Goal: Find specific page/section: Find specific page/section

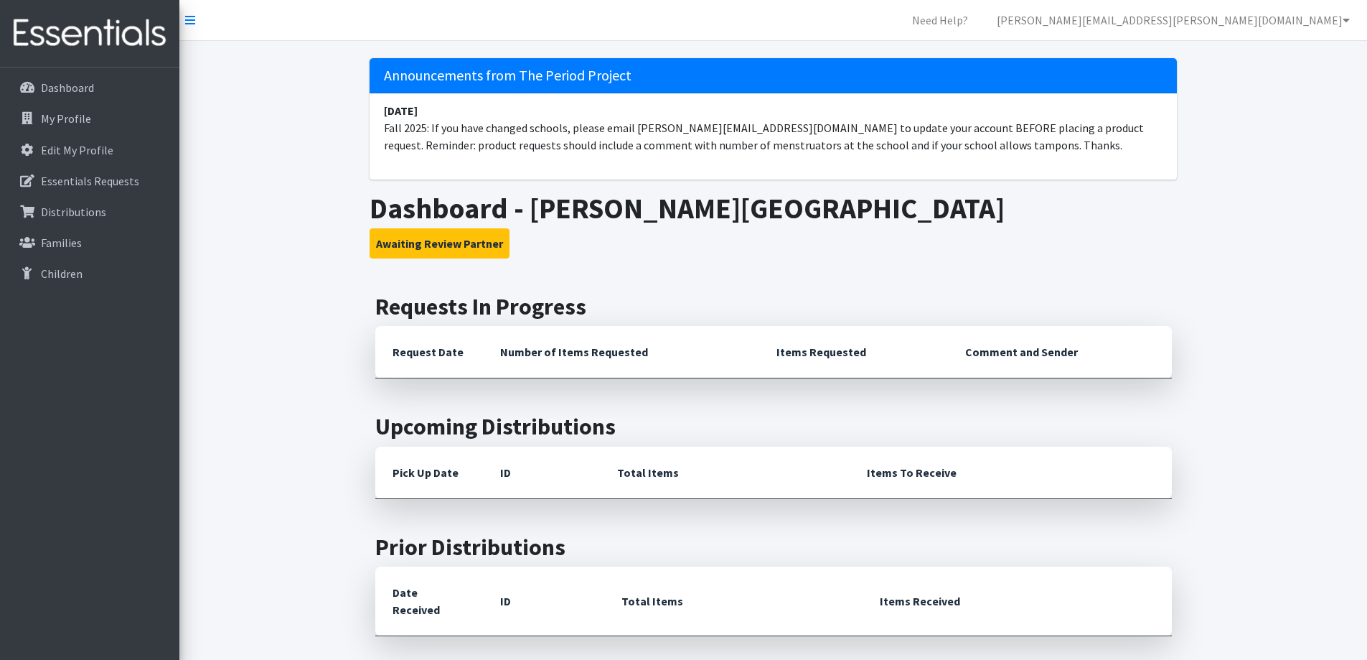
click at [441, 349] on th "Request Date" at bounding box center [429, 352] width 108 height 52
click at [90, 187] on p "Essentials Requests" at bounding box center [90, 181] width 98 height 14
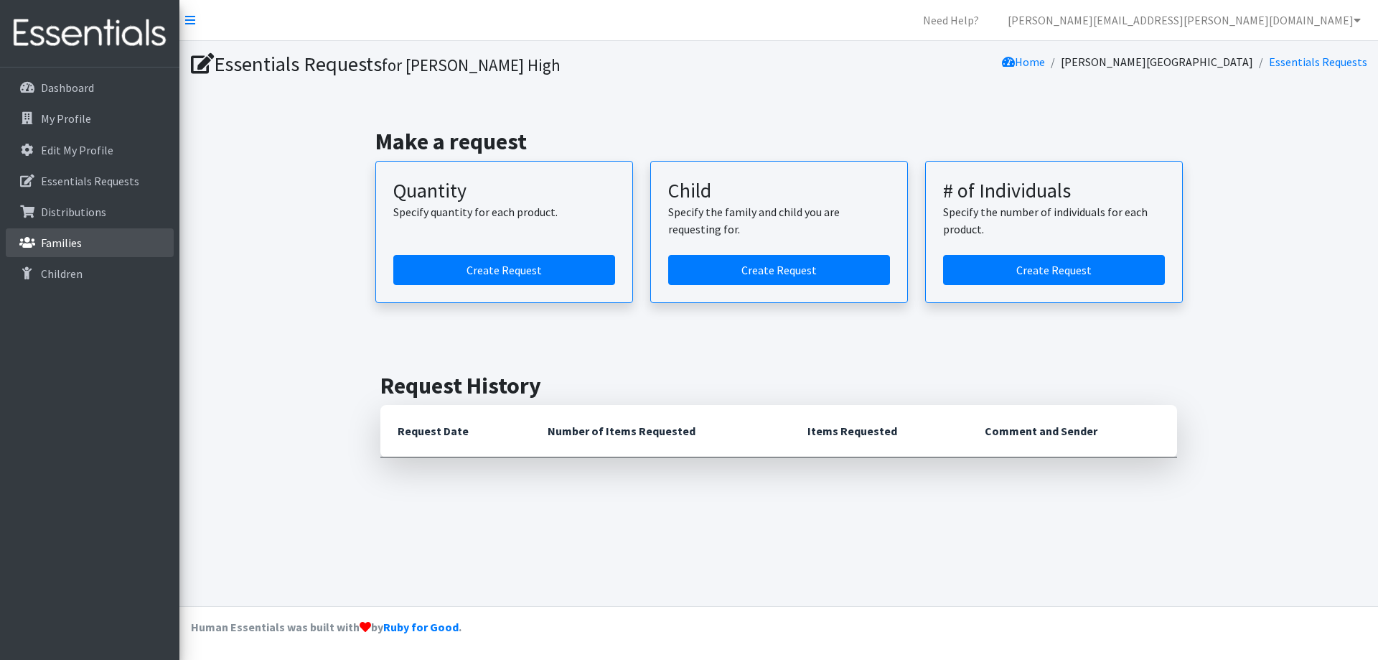
click at [62, 241] on p "Families" at bounding box center [61, 242] width 41 height 14
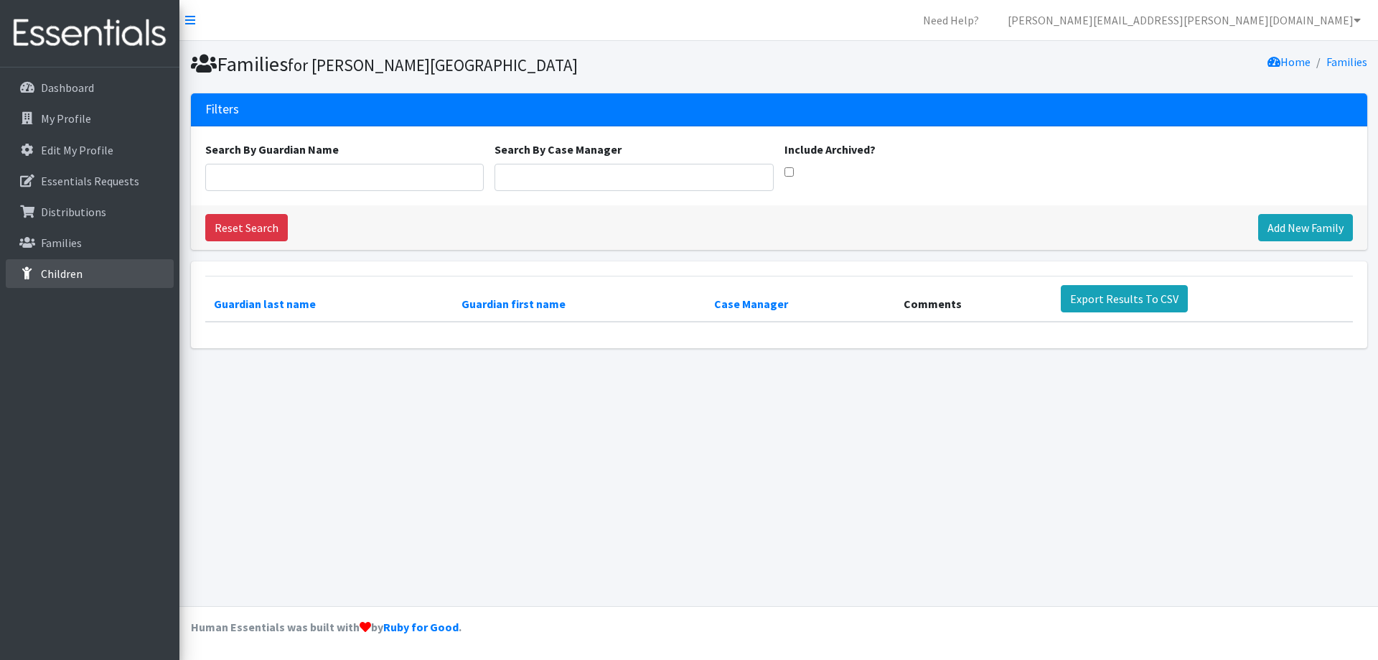
click at [98, 265] on link "Children" at bounding box center [90, 273] width 168 height 29
